Goal: Task Accomplishment & Management: Use online tool/utility

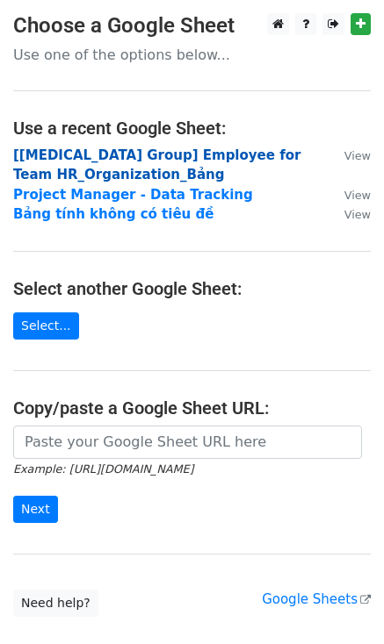
click at [147, 157] on strong "[BSS Group] Employee for Team HR_Organization_Bảng" at bounding box center [156, 165] width 287 height 36
click at [116, 157] on strong "[[MEDICAL_DATA] Group] Employee for Team HR_Organization_Bảng" at bounding box center [156, 165] width 287 height 36
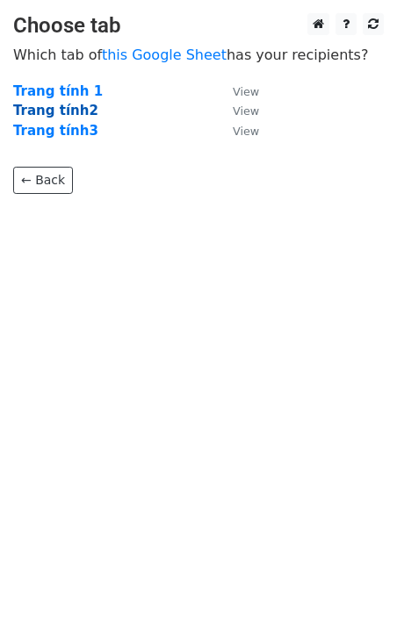
click at [69, 110] on strong "Trang tính2" at bounding box center [55, 111] width 85 height 16
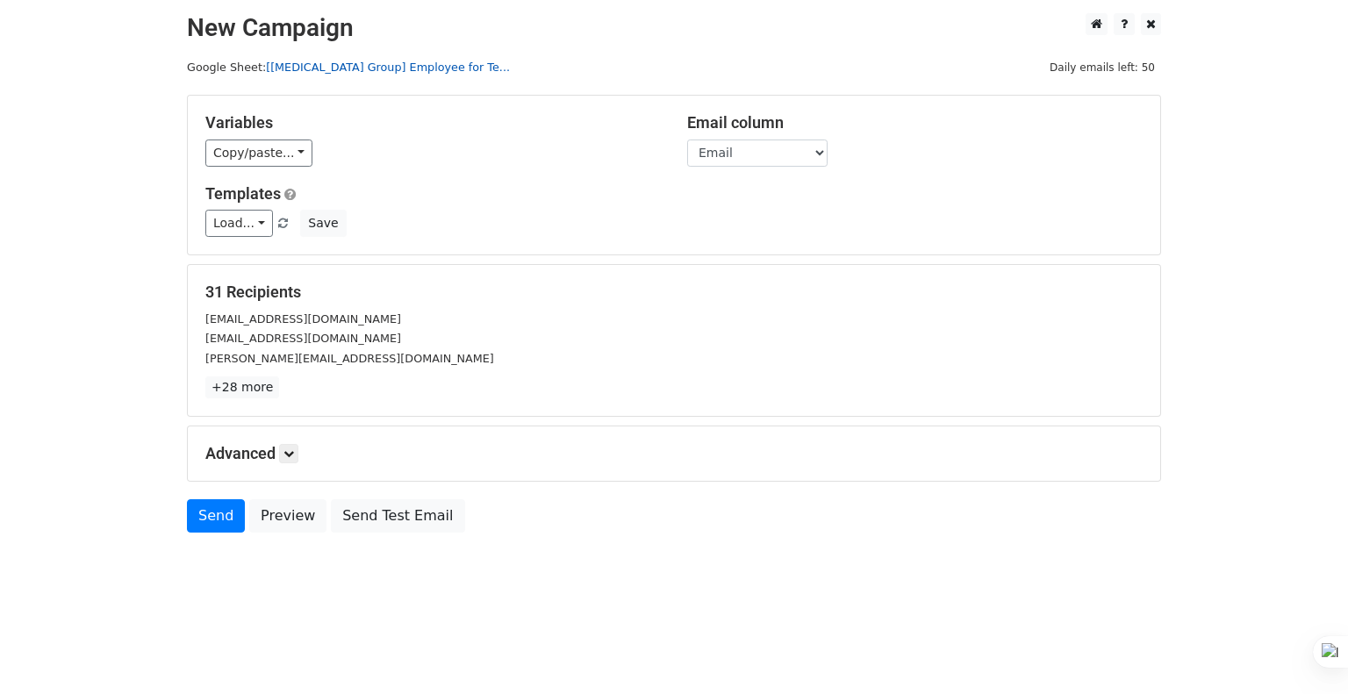
click at [346, 71] on link "[[MEDICAL_DATA] Group] Employee for Te..." at bounding box center [388, 67] width 244 height 13
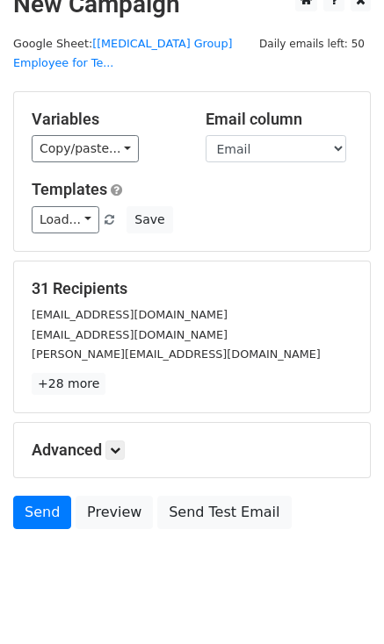
scroll to position [35, 0]
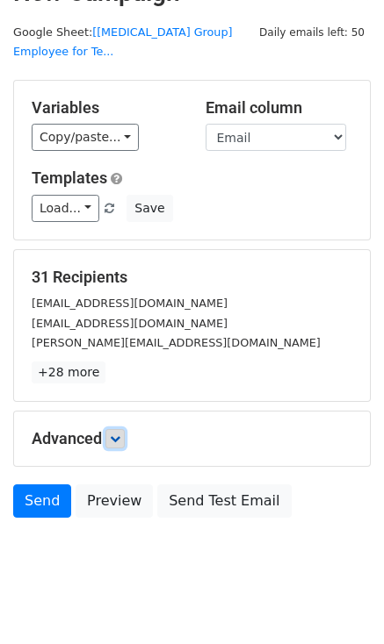
click at [125, 429] on link at bounding box center [114, 438] width 19 height 19
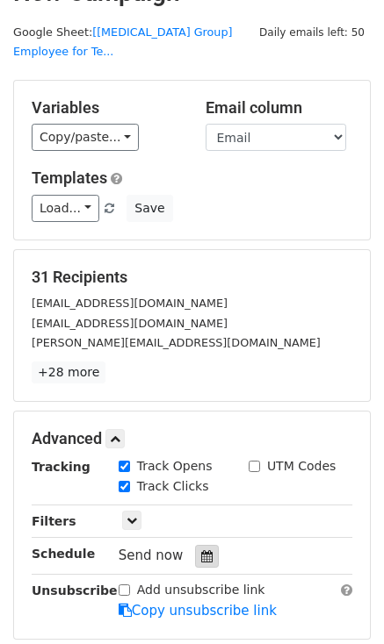
click at [201, 550] on icon at bounding box center [206, 556] width 11 height 12
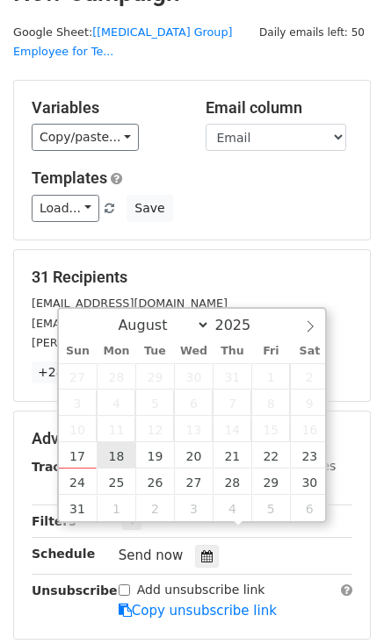
type input "2025-08-18 12:00"
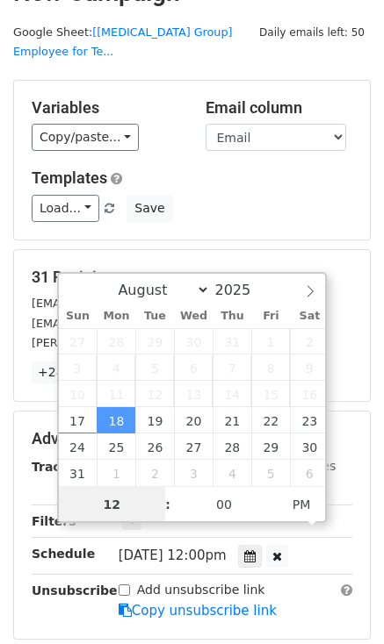
scroll to position [0, 0]
type input "09"
type input "2025-08-18 09:00"
click at [289, 506] on span "AM" at bounding box center [301, 504] width 48 height 35
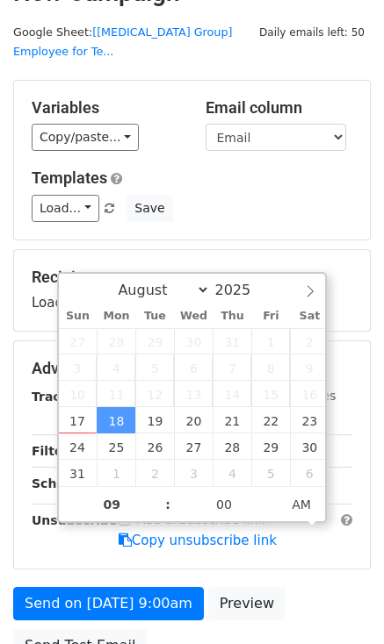
click at [262, 617] on div "Send on Aug 18 at 9:00am Preview Send Test Email" at bounding box center [192, 629] width 384 height 84
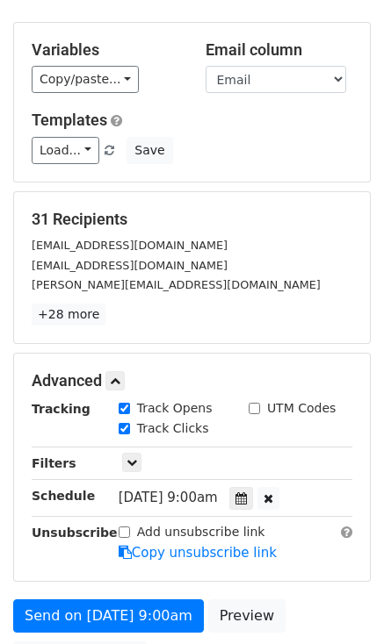
scroll to position [178, 0]
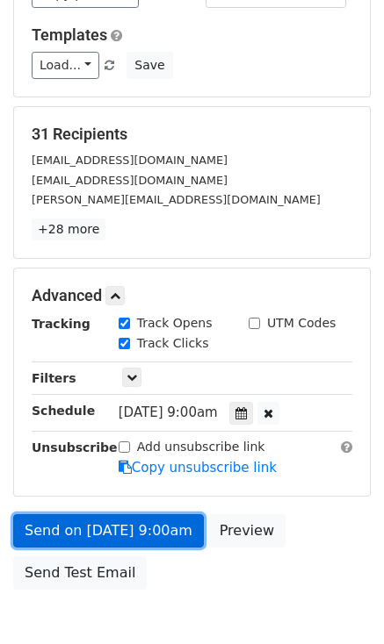
click at [152, 514] on link "Send on [DATE] 9:00am" at bounding box center [108, 530] width 190 height 33
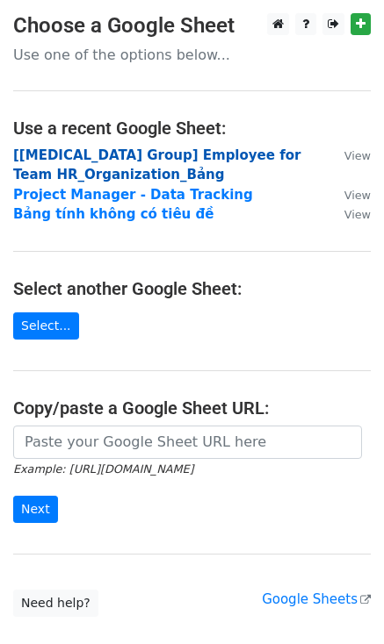
click at [74, 150] on strong "[[MEDICAL_DATA] Group] Employee for Team HR_Organization_Bảng" at bounding box center [156, 165] width 287 height 36
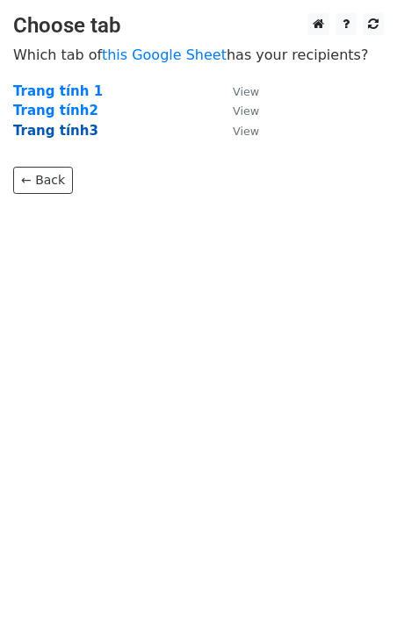
click at [43, 133] on strong "Trang tính3" at bounding box center [55, 131] width 85 height 16
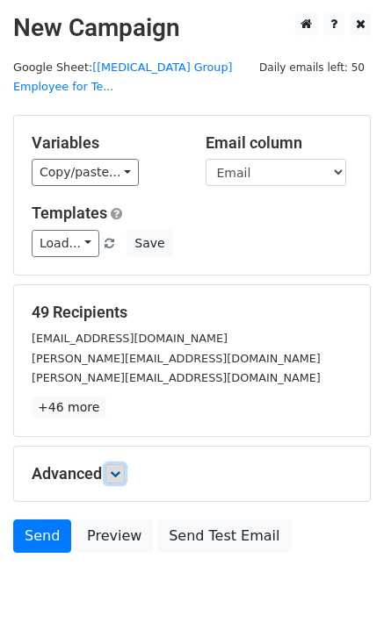
click at [114, 469] on icon at bounding box center [115, 474] width 11 height 11
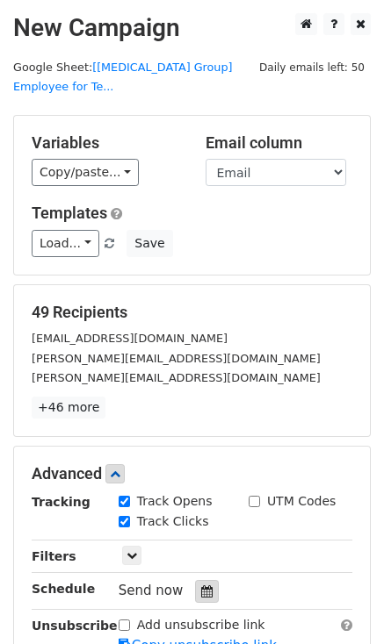
click at [201, 586] on icon at bounding box center [206, 592] width 11 height 12
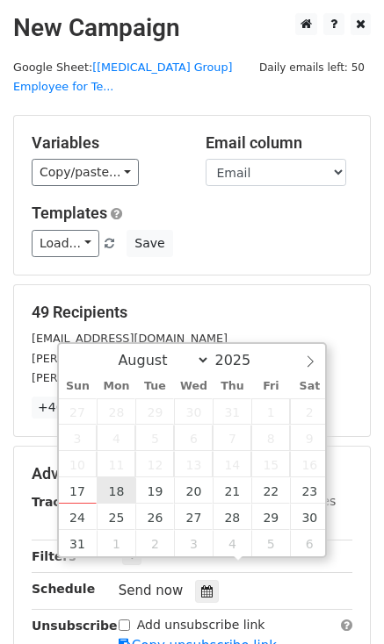
type input "[DATE] 12:00"
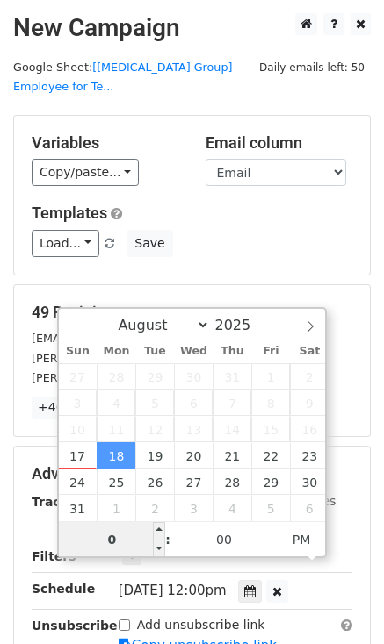
type input "09"
type input "[DATE] 09:00"
click at [314, 543] on span "PM" at bounding box center [301, 539] width 48 height 35
type input "09"
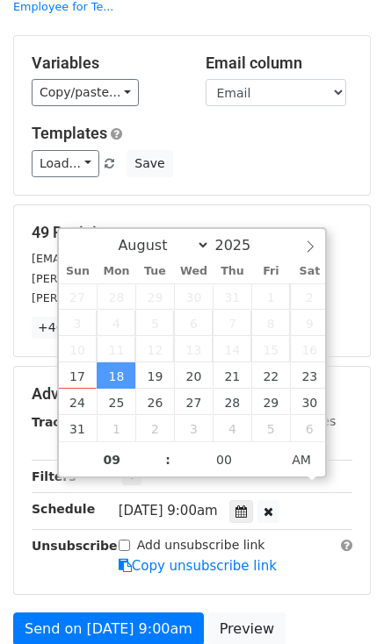
scroll to position [248, 0]
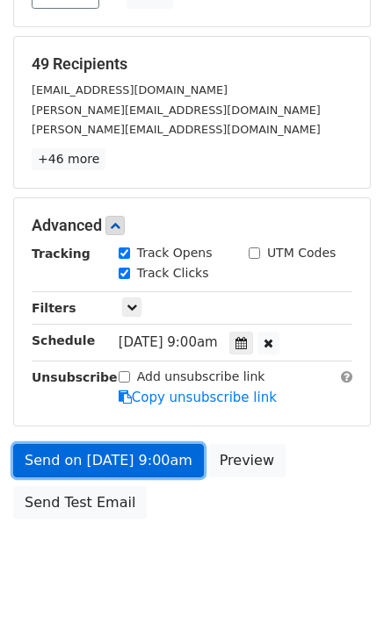
click at [104, 449] on link "Send on [DATE] 9:00am" at bounding box center [108, 460] width 190 height 33
